Goal: Information Seeking & Learning: Learn about a topic

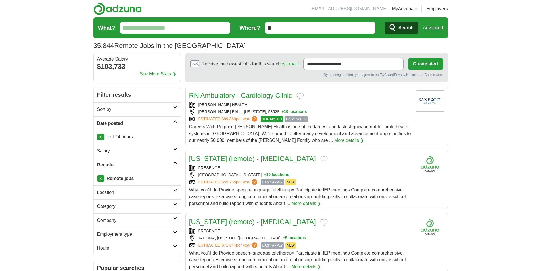
click at [171, 28] on input "What?" at bounding box center [175, 27] width 111 height 11
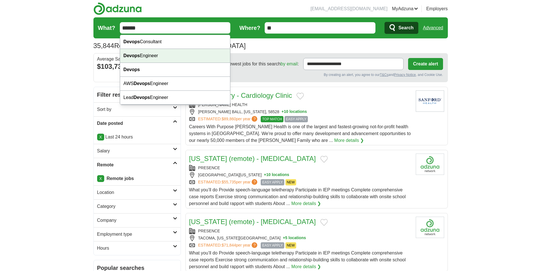
click at [167, 51] on div "Devops Engineer" at bounding box center [175, 56] width 110 height 14
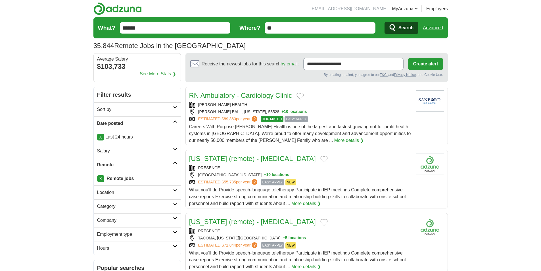
type input "**********"
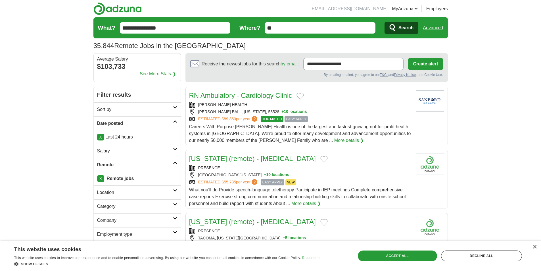
click at [395, 30] on icon "submit" at bounding box center [393, 28] width 7 height 8
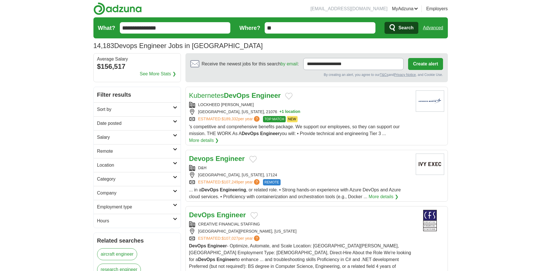
click at [138, 121] on h2 "Date posted" at bounding box center [135, 123] width 76 height 7
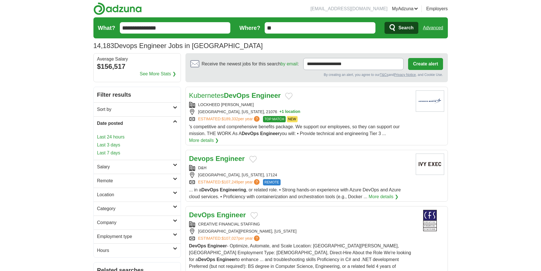
click at [121, 135] on link "Last 24 hours" at bounding box center [137, 137] width 80 height 7
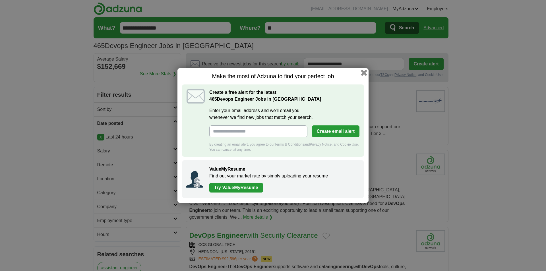
click at [364, 74] on button "button" at bounding box center [364, 73] width 6 height 6
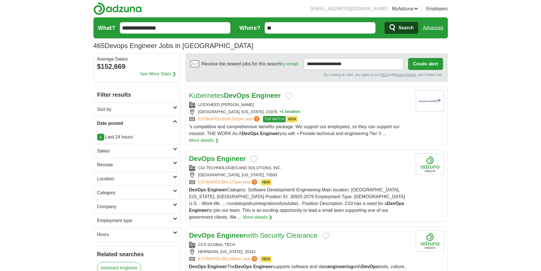
click at [149, 160] on link "Remote" at bounding box center [137, 165] width 87 height 14
click at [117, 178] on link "Remote jobs" at bounding box center [110, 178] width 26 height 5
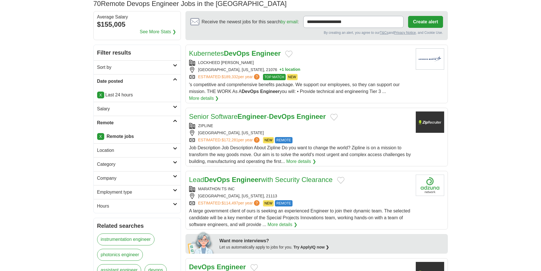
scroll to position [42, 0]
click at [252, 128] on div "ZIPLINE" at bounding box center [300, 125] width 222 height 6
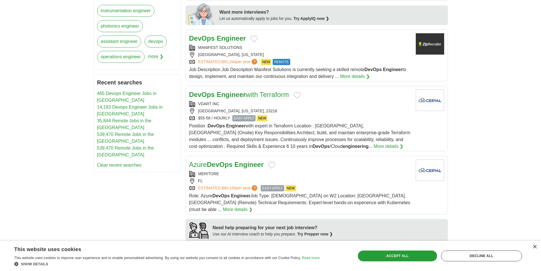
scroll to position [276, 0]
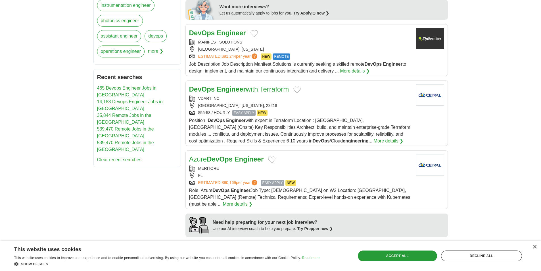
click at [235, 99] on div "VDART INC" at bounding box center [300, 98] width 222 height 6
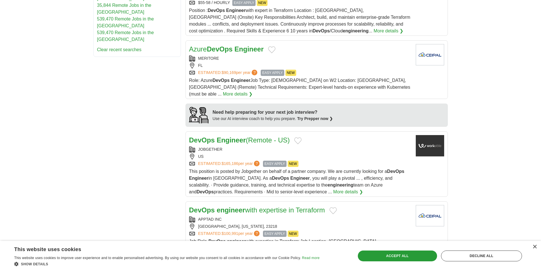
scroll to position [386, 0]
click at [229, 146] on div "JOBGETHER" at bounding box center [300, 149] width 222 height 6
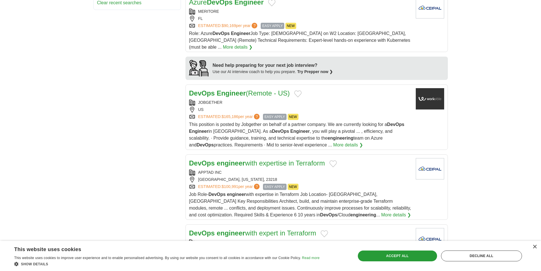
scroll to position [433, 0]
click at [233, 169] on div "APPTAD INC" at bounding box center [300, 172] width 222 height 6
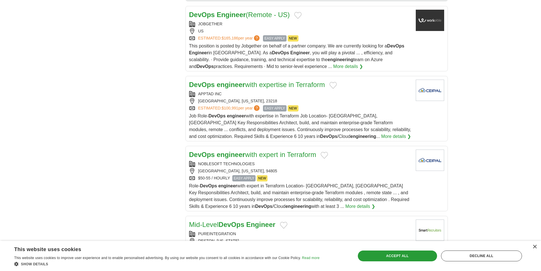
scroll to position [525, 0]
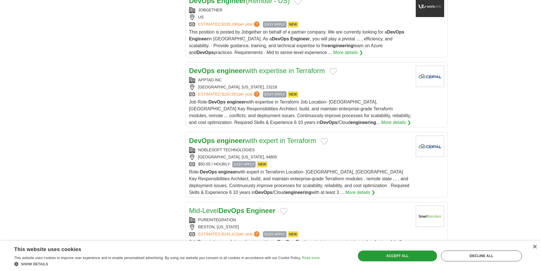
click at [246, 147] on div "NOBLESOFT TECHNOLOGIES RICHMOND, CALIFORNIA, 94805 $50-55 / HOURLY EASY APPLY N…" at bounding box center [300, 157] width 222 height 20
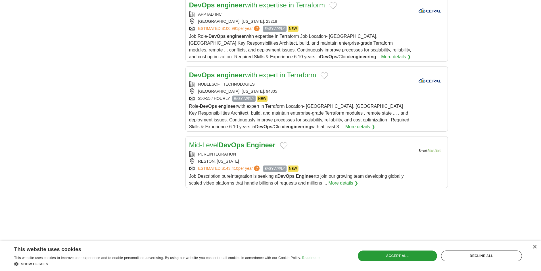
scroll to position [593, 0]
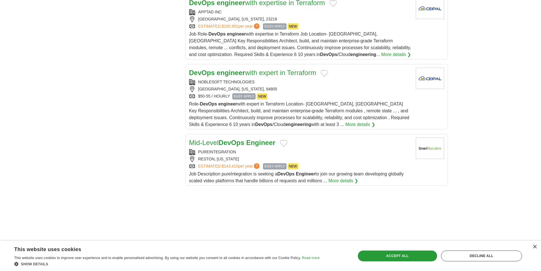
click at [236, 156] on div "RESTON, VIRGINIA" at bounding box center [300, 159] width 222 height 6
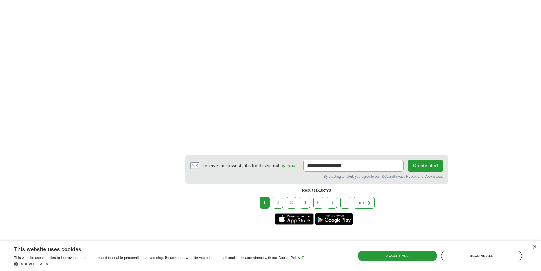
scroll to position [923, 0]
click at [276, 196] on link "2" at bounding box center [278, 202] width 10 height 12
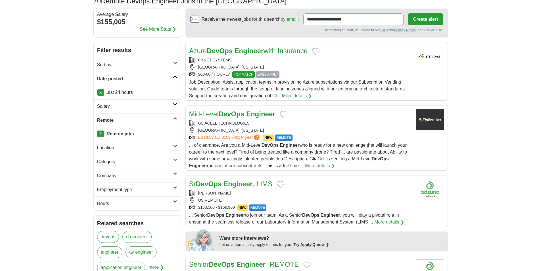
scroll to position [45, 0]
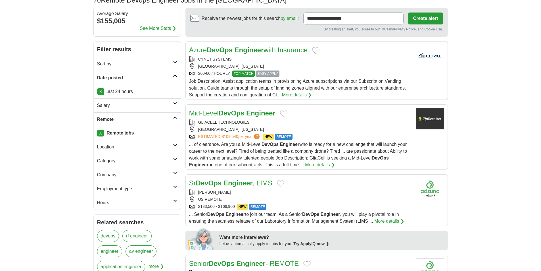
click at [260, 124] on div "GLIACELL TECHNOLOGIES" at bounding box center [300, 122] width 222 height 6
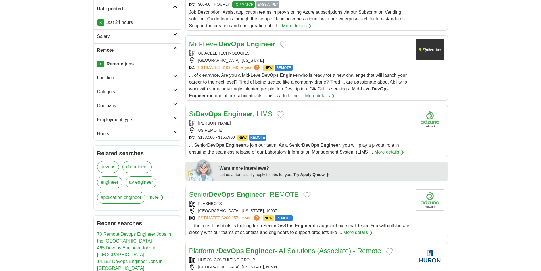
scroll to position [115, 0]
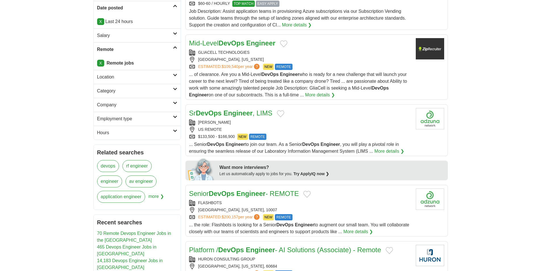
click at [245, 124] on div "NATERA" at bounding box center [300, 122] width 222 height 6
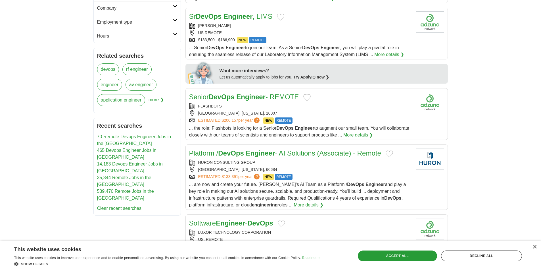
scroll to position [213, 0]
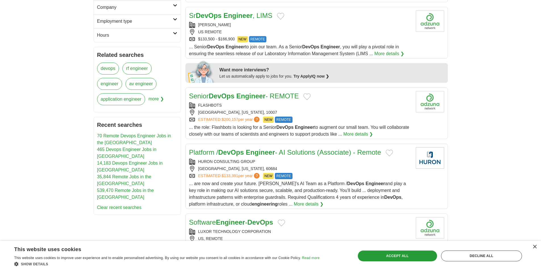
click at [242, 111] on div "NY, NEW YORK, 10007" at bounding box center [300, 112] width 222 height 6
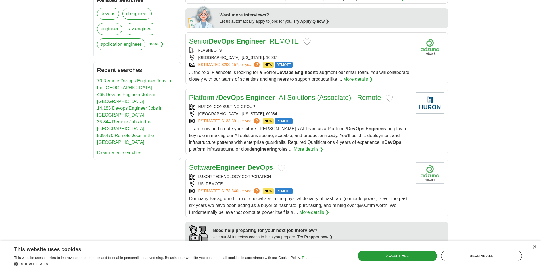
scroll to position [268, 0]
click at [239, 112] on div "CHICAGO, ILLINOIS, 60684" at bounding box center [300, 114] width 222 height 6
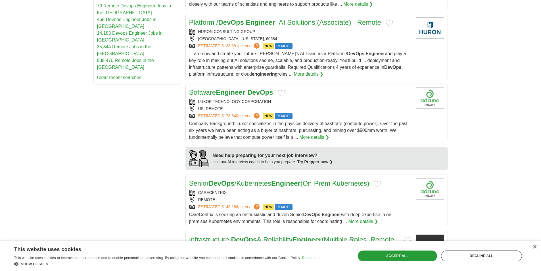
scroll to position [343, 0]
click at [235, 104] on div "LUXOR TECHNOLOGY CORPORATION" at bounding box center [300, 101] width 222 height 6
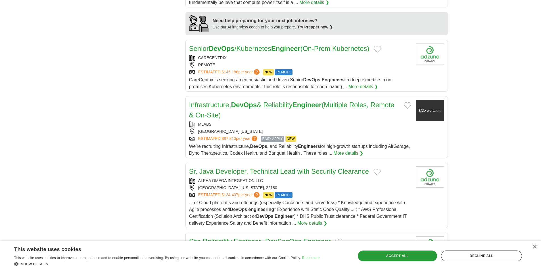
scroll to position [478, 0]
click at [234, 124] on div "MLABS" at bounding box center [300, 124] width 222 height 6
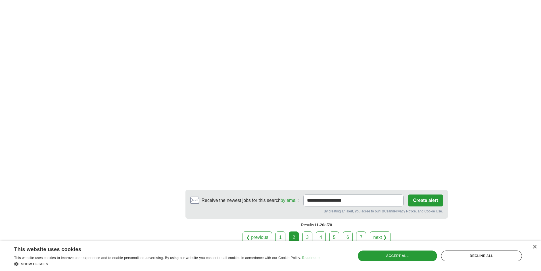
scroll to position [960, 0]
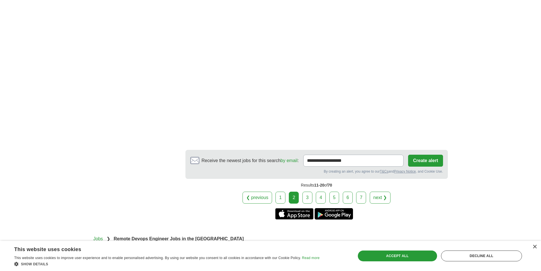
click at [309, 194] on link "3" at bounding box center [308, 198] width 10 height 12
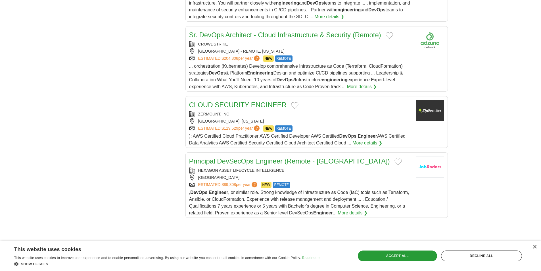
scroll to position [554, 0]
click at [238, 116] on div "ZERMOUNT, INC" at bounding box center [300, 114] width 222 height 6
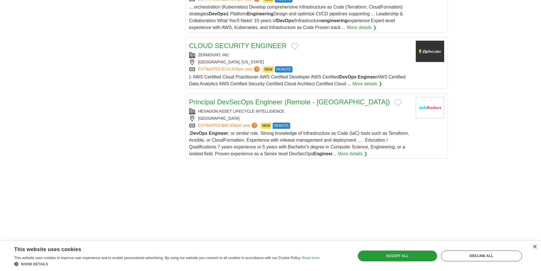
scroll to position [621, 0]
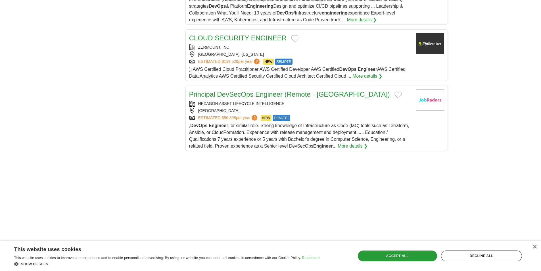
click at [236, 105] on div "HEXAGON ASSET LIFECYCLE INTELLIGENCE" at bounding box center [300, 104] width 222 height 6
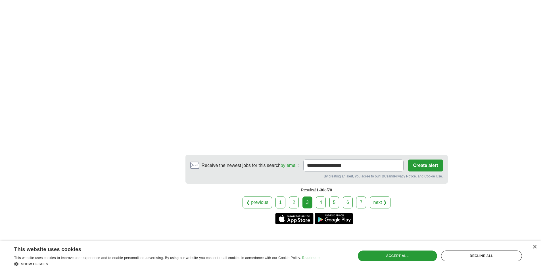
scroll to position [954, 0]
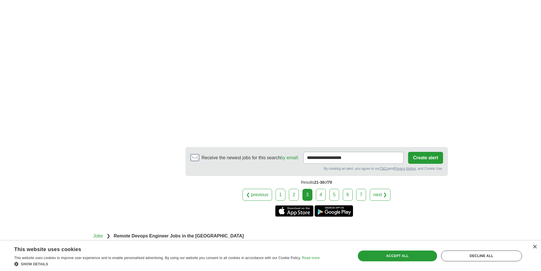
click at [322, 194] on link "4" at bounding box center [321, 195] width 10 height 12
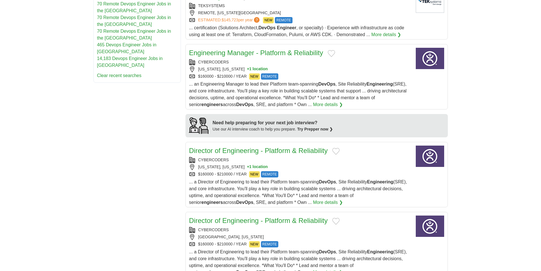
scroll to position [376, 0]
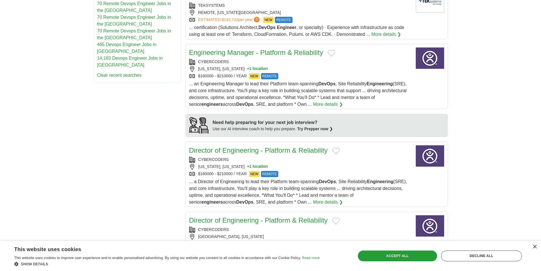
click at [253, 61] on div "CYBERCODERS" at bounding box center [300, 62] width 222 height 6
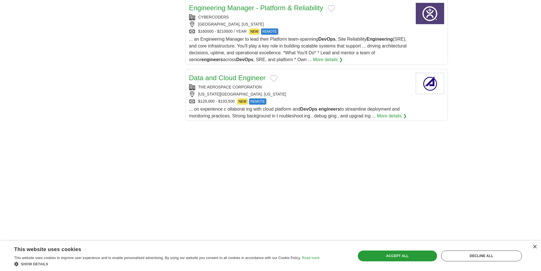
scroll to position [660, 0]
